Goal: Transaction & Acquisition: Purchase product/service

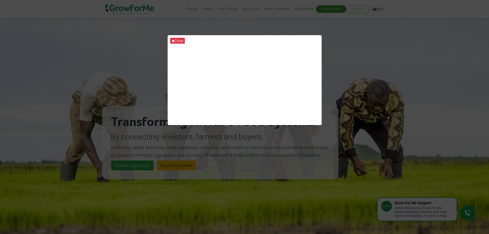
click at [359, 38] on div "Close" at bounding box center [244, 117] width 489 height 234
click at [178, 41] on button "Close" at bounding box center [177, 41] width 15 height 6
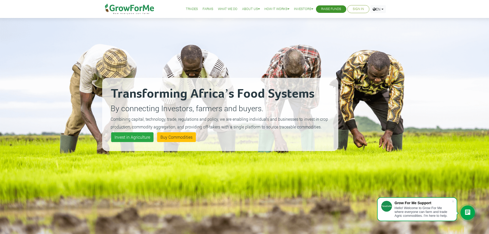
scroll to position [51, 0]
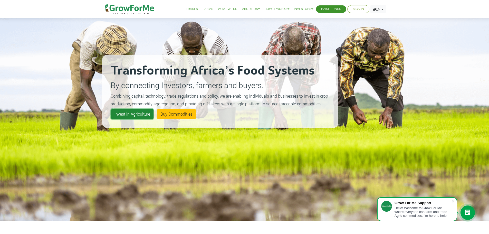
click at [142, 114] on link "Invest in Agriculture" at bounding box center [132, 114] width 42 height 10
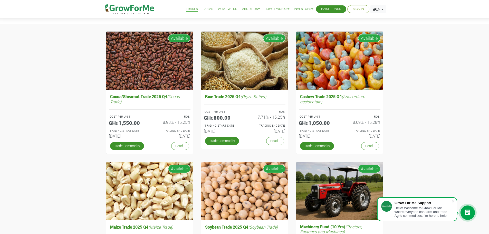
scroll to position [40, 0]
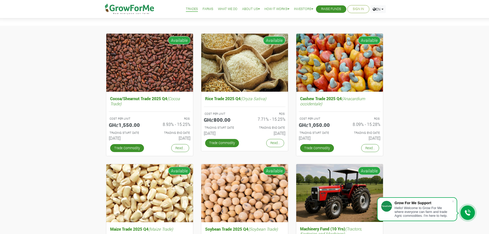
drag, startPoint x: 383, startPoint y: 14, endPoint x: 27, endPoint y: 73, distance: 360.1
